Goal: Entertainment & Leisure: Consume media (video, audio)

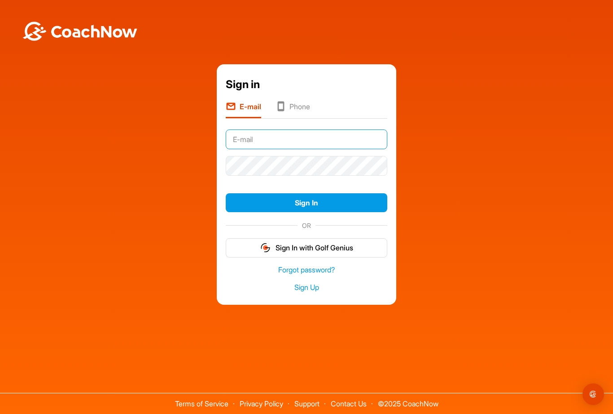
type input "[EMAIL_ADDRESS][DOMAIN_NAME]"
click at [307, 212] on button "Sign In" at bounding box center [307, 202] width 162 height 19
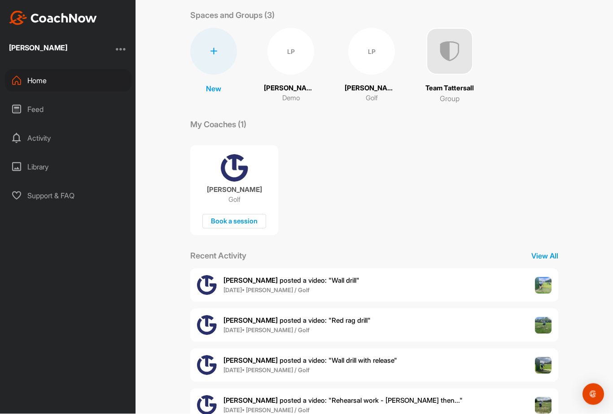
scroll to position [29, 0]
click at [242, 287] on b "[DATE] • [PERSON_NAME] / Golf" at bounding box center [267, 290] width 86 height 7
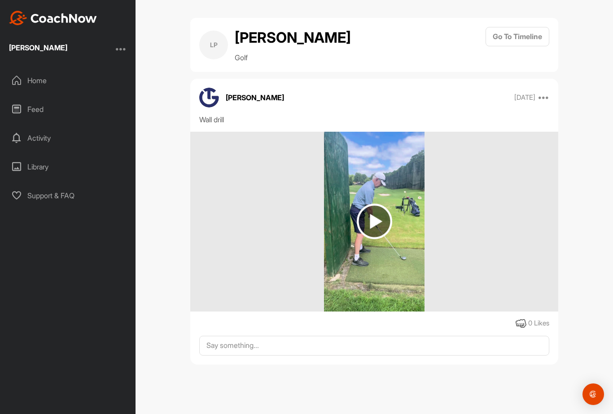
click at [374, 203] on img at bounding box center [374, 220] width 35 height 35
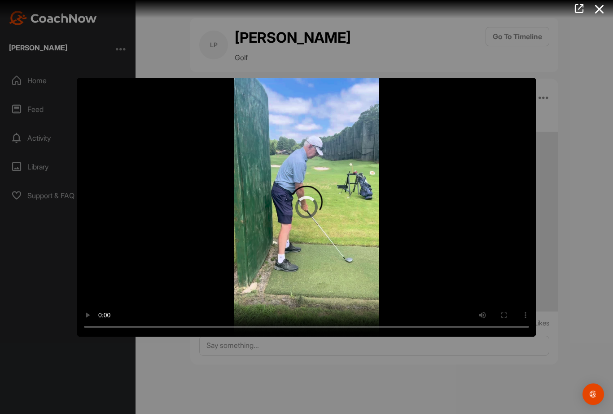
click at [310, 206] on video "Video Player" at bounding box center [307, 207] width 460 height 259
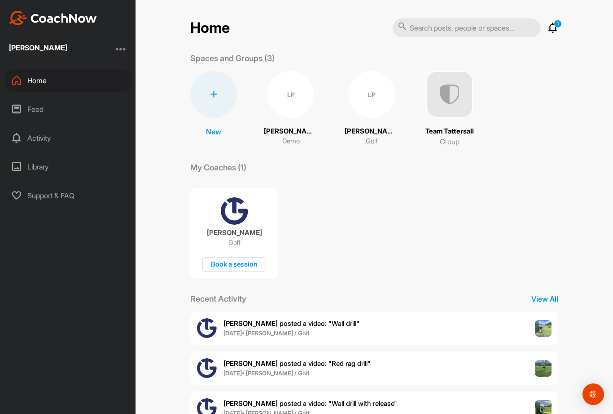
click at [235, 359] on b "[PERSON_NAME]" at bounding box center [251, 363] width 54 height 9
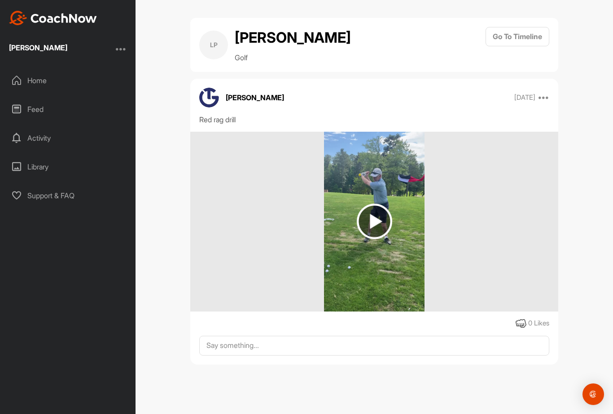
click at [375, 203] on img at bounding box center [374, 220] width 35 height 35
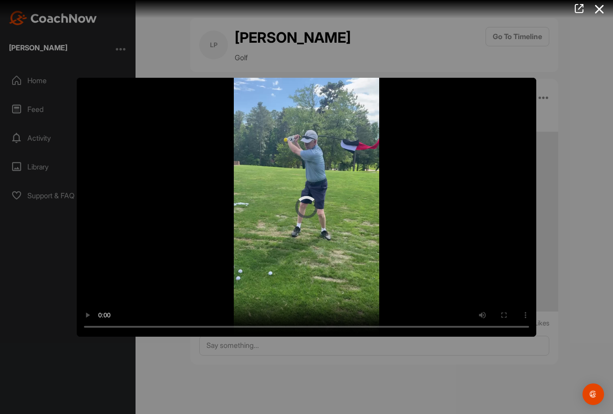
click at [307, 198] on video "Video Player" at bounding box center [307, 207] width 460 height 259
click at [166, 61] on div at bounding box center [306, 207] width 613 height 414
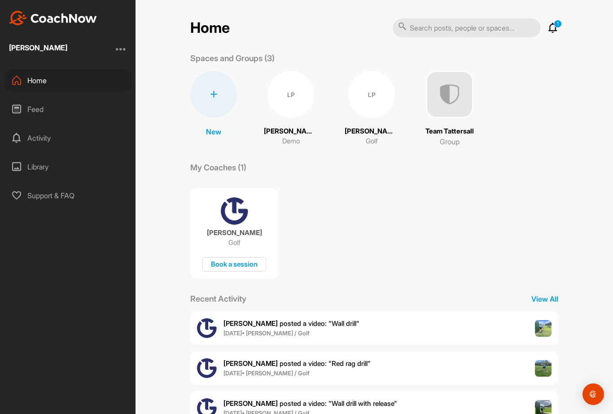
click at [254, 399] on span "[PERSON_NAME] posted a video : " Wall drill with release "" at bounding box center [311, 403] width 174 height 9
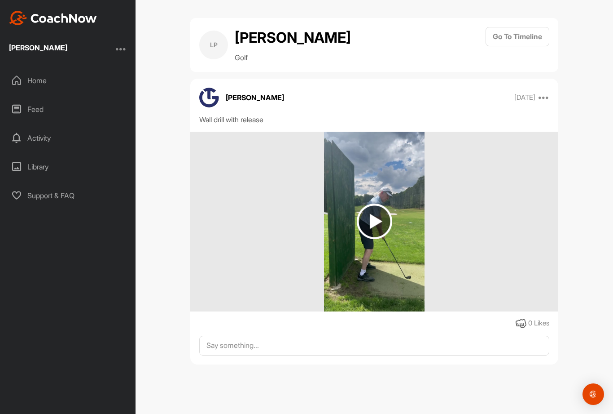
click at [374, 203] on img at bounding box center [374, 220] width 35 height 35
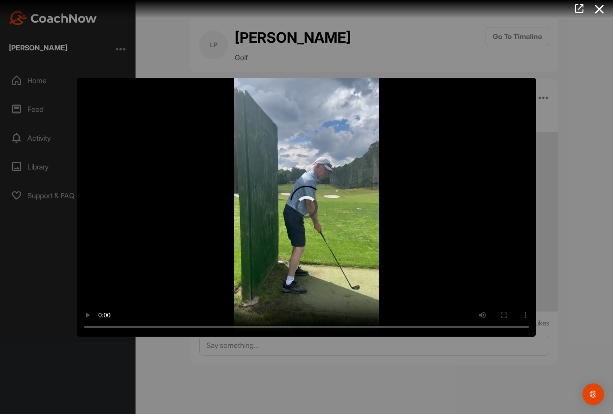
click at [300, 212] on video "Video Player" at bounding box center [307, 207] width 460 height 259
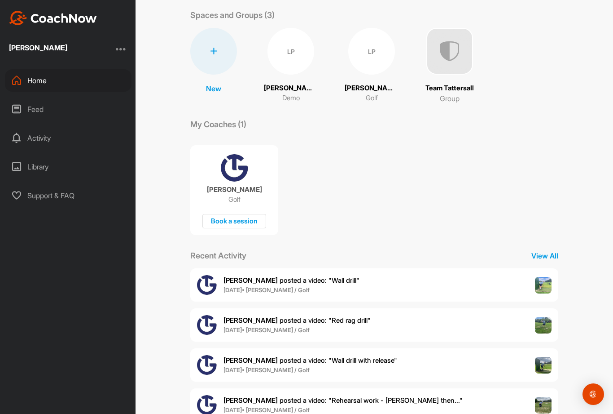
scroll to position [43, 0]
click at [244, 396] on span "[PERSON_NAME] posted a video : " Rehearsal work - [PERSON_NAME] then... "" at bounding box center [343, 400] width 239 height 9
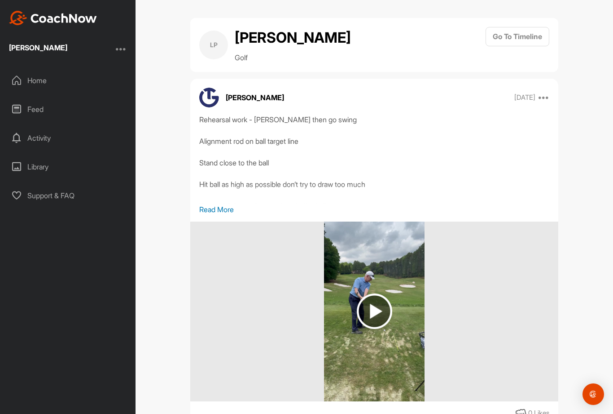
click at [371, 293] on img at bounding box center [374, 310] width 35 height 35
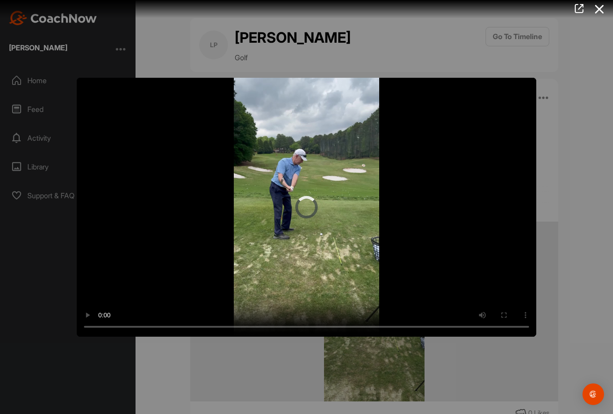
click at [302, 206] on video "Video Player" at bounding box center [307, 207] width 460 height 259
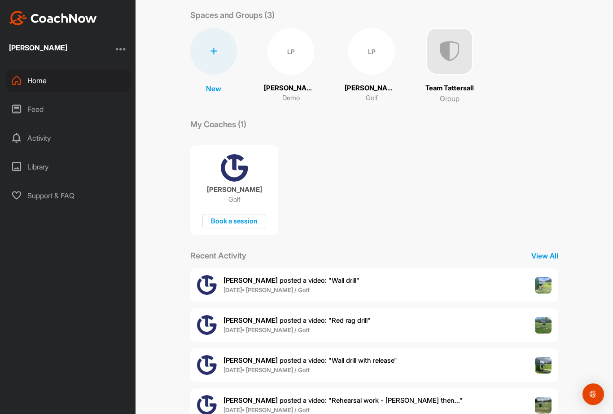
scroll to position [43, 0]
click at [544, 251] on p "View All" at bounding box center [545, 256] width 27 height 11
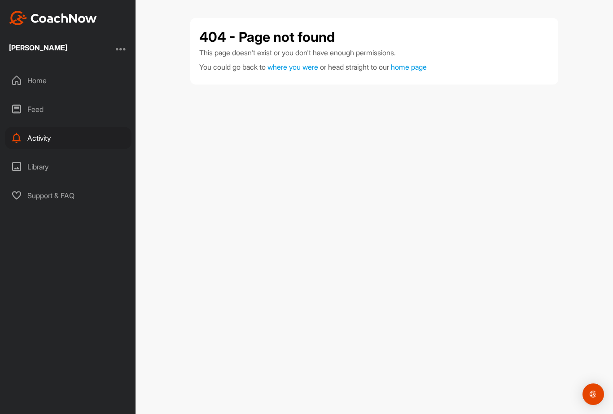
click at [34, 69] on div "Home" at bounding box center [68, 80] width 127 height 22
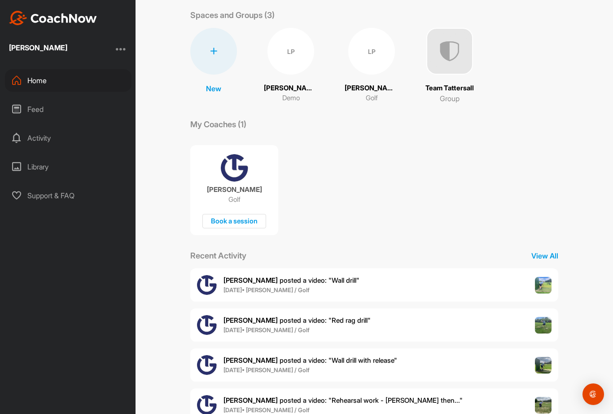
scroll to position [43, 0]
click at [541, 251] on p "View All" at bounding box center [545, 256] width 27 height 11
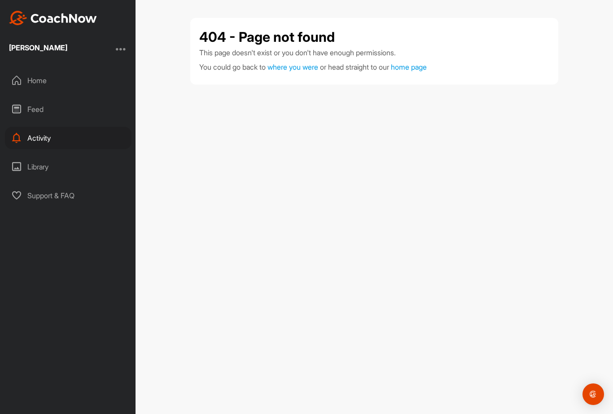
click at [22, 155] on div "Library" at bounding box center [68, 166] width 127 height 22
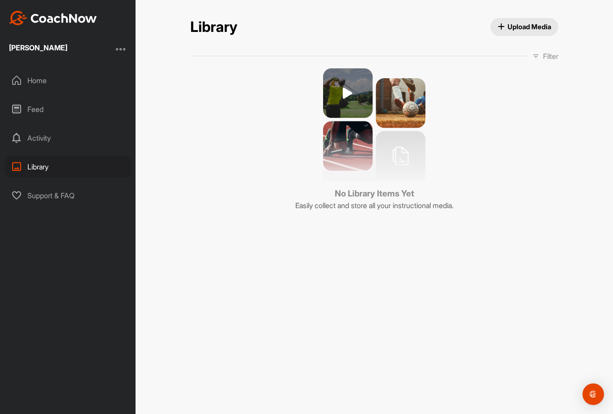
click at [30, 127] on div "Activity" at bounding box center [68, 138] width 127 height 22
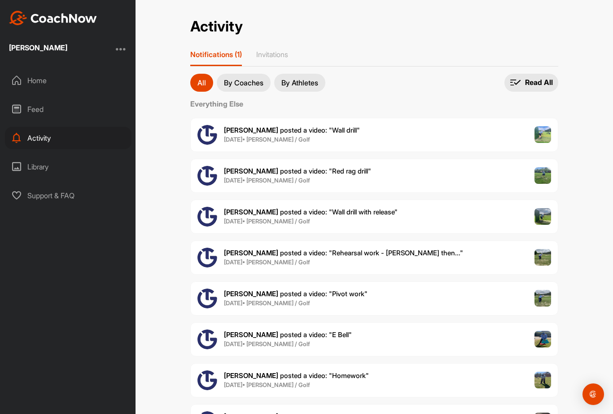
click at [235, 330] on b "Jon T." at bounding box center [251, 334] width 54 height 9
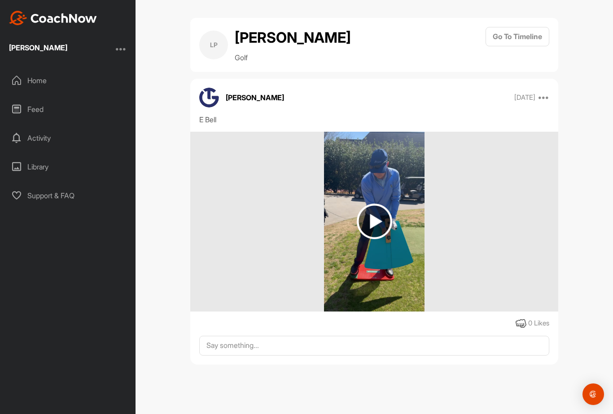
click at [375, 203] on img at bounding box center [374, 220] width 35 height 35
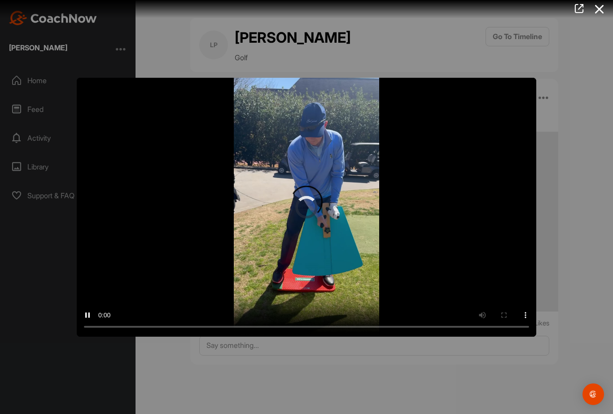
click at [303, 207] on video "Video Player" at bounding box center [307, 207] width 460 height 259
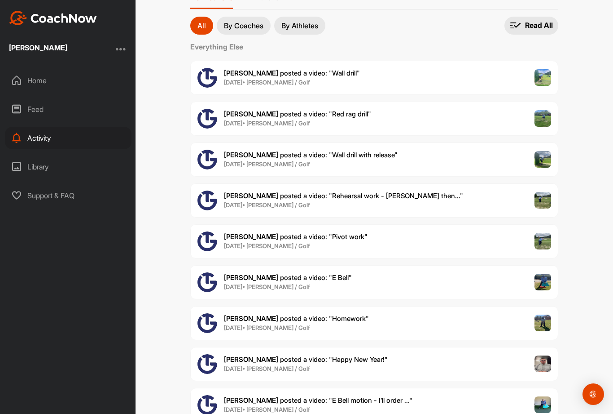
scroll to position [57, 0]
click at [234, 313] on b "Jon T." at bounding box center [251, 317] width 54 height 9
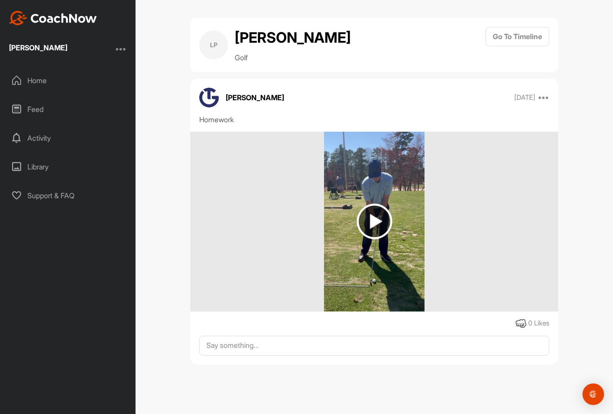
click at [370, 203] on img at bounding box center [374, 220] width 35 height 35
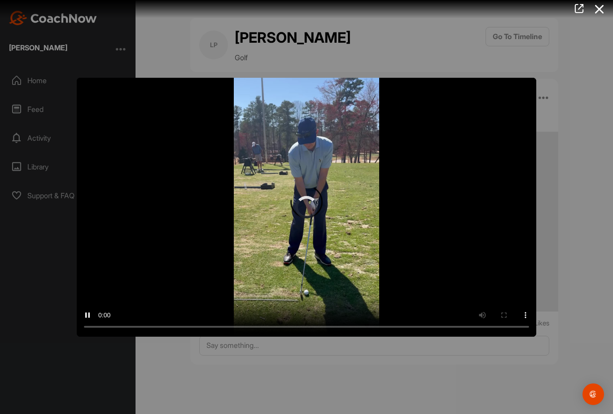
click at [307, 207] on video "Video Player" at bounding box center [307, 207] width 460 height 259
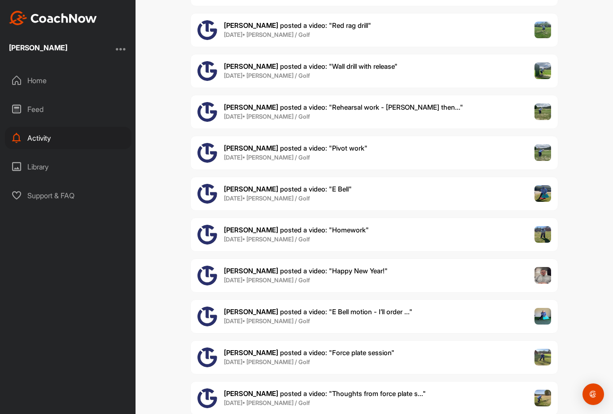
scroll to position [145, 0]
click at [251, 389] on span "Jon T. posted a video : " Thoughts from force plate s... "" at bounding box center [325, 393] width 202 height 9
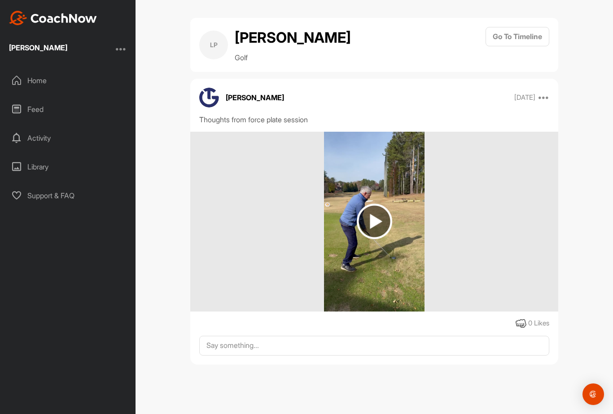
click at [372, 203] on img at bounding box center [374, 220] width 35 height 35
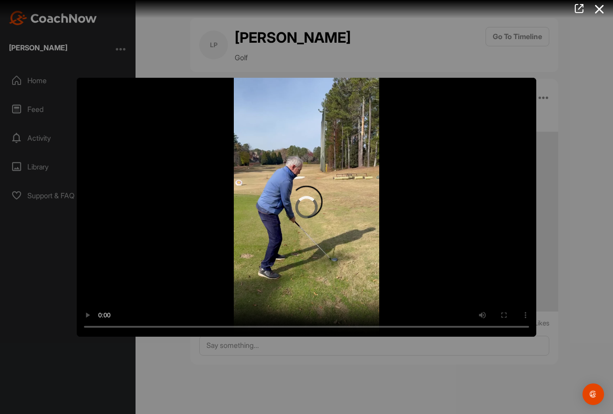
click at [305, 202] on video "Video Player" at bounding box center [307, 207] width 460 height 259
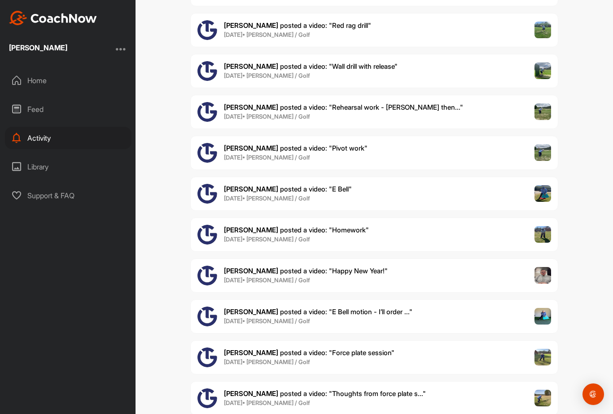
scroll to position [145, 0]
click at [252, 358] on b "5 Dec • Laurence P. / Golf" at bounding box center [267, 361] width 86 height 7
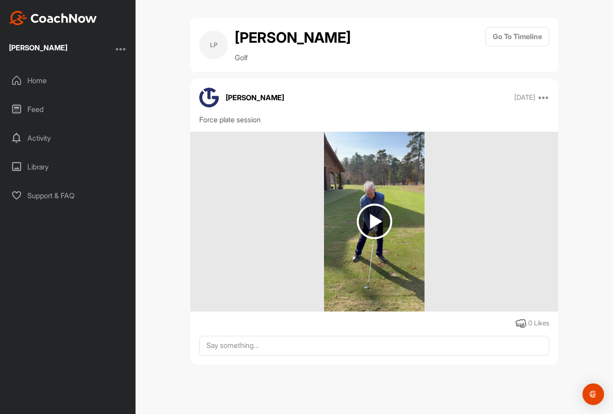
click at [372, 203] on img at bounding box center [374, 220] width 35 height 35
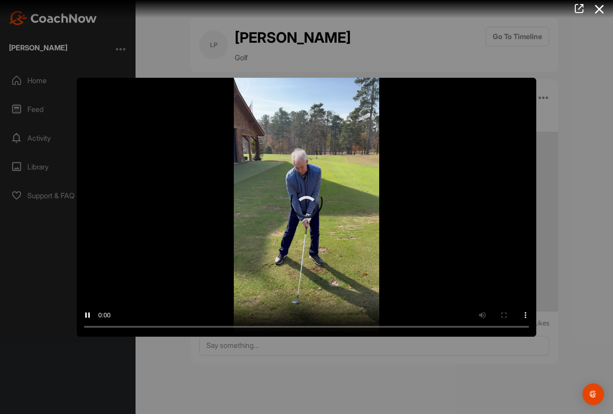
click at [304, 208] on video "Video Player" at bounding box center [307, 207] width 460 height 259
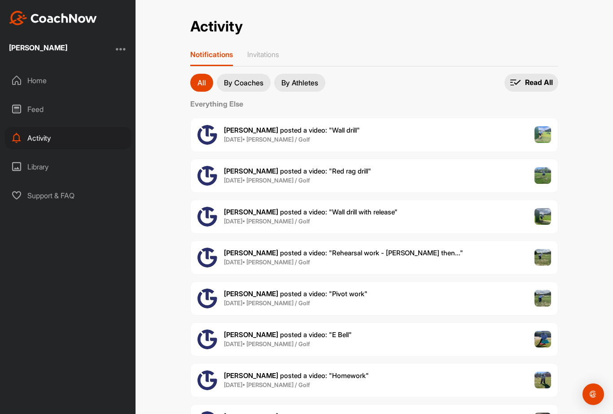
click at [247, 340] on b "11 Mar • Laurence P. / Golf" at bounding box center [267, 343] width 86 height 7
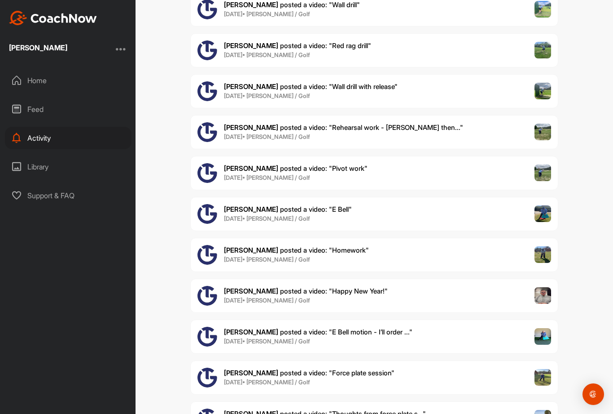
scroll to position [126, 0]
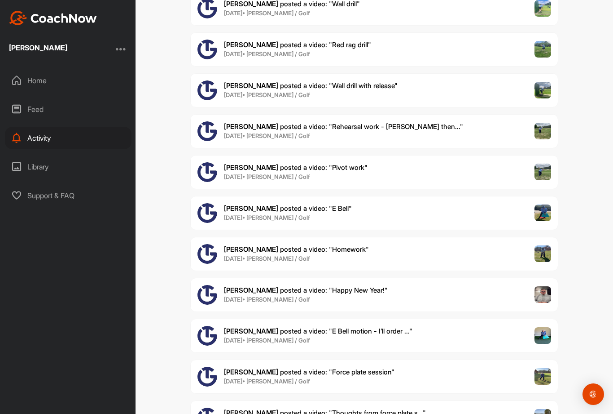
click at [242, 326] on b "Jon T." at bounding box center [251, 330] width 54 height 9
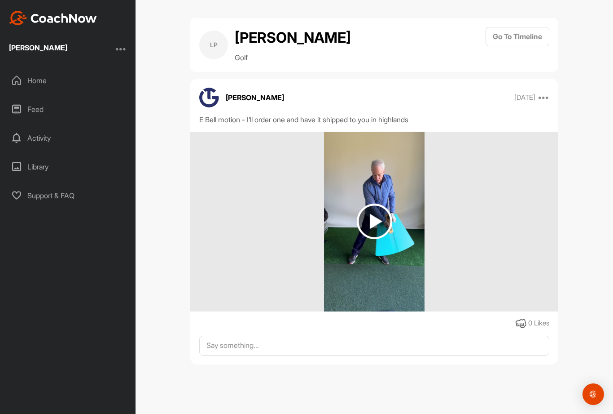
click at [373, 203] on img at bounding box center [374, 220] width 35 height 35
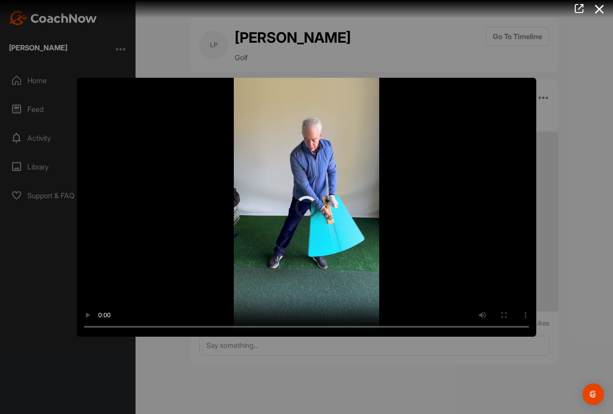
click at [307, 203] on video "Video Player" at bounding box center [307, 207] width 460 height 259
click at [249, 401] on div at bounding box center [306, 207] width 613 height 414
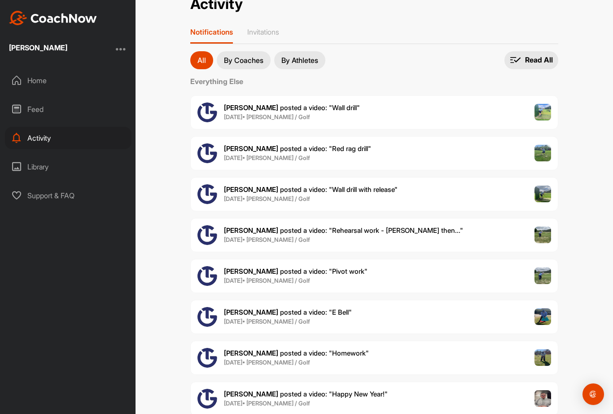
scroll to position [21, 0]
